Goal: Task Accomplishment & Management: Manage account settings

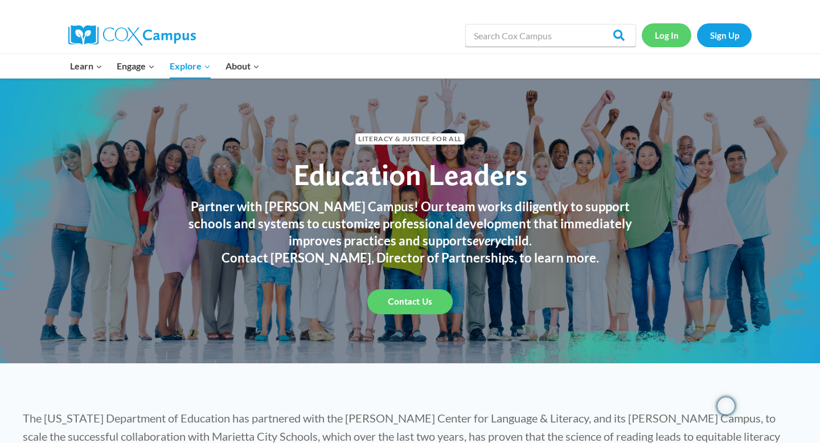
click at [663, 40] on link "Log In" at bounding box center [667, 34] width 50 height 23
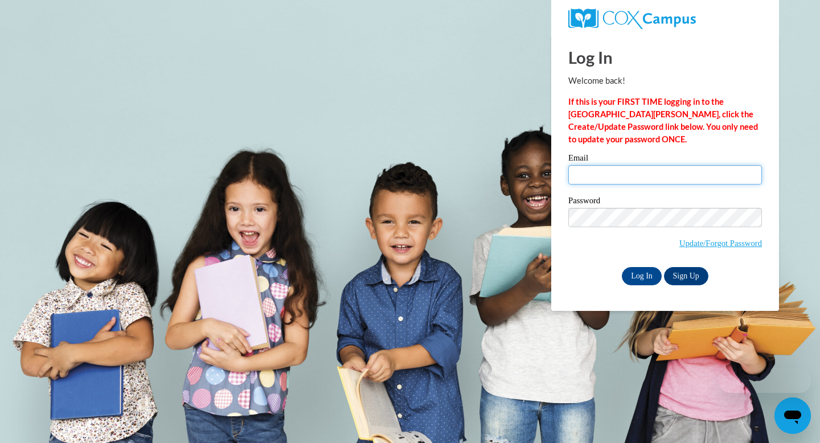
type input "[EMAIL_ADDRESS][DOMAIN_NAME]"
click at [656, 168] on input "[EMAIL_ADDRESS][DOMAIN_NAME]" at bounding box center [665, 174] width 194 height 19
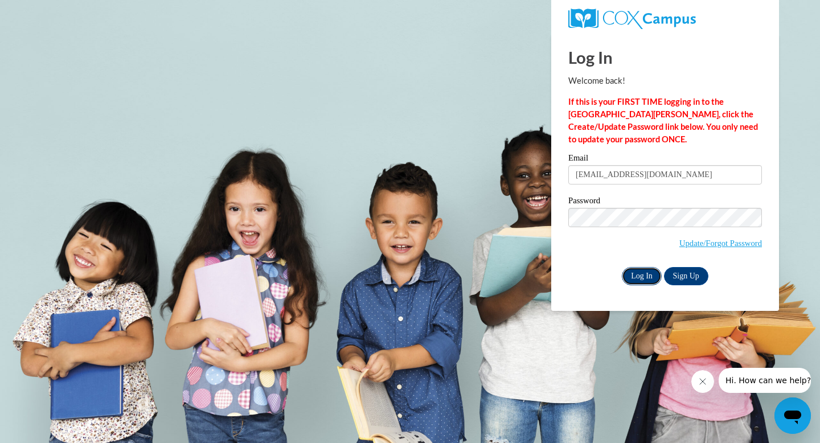
click at [639, 277] on input "Log In" at bounding box center [642, 276] width 40 height 18
